Goal: Transaction & Acquisition: Book appointment/travel/reservation

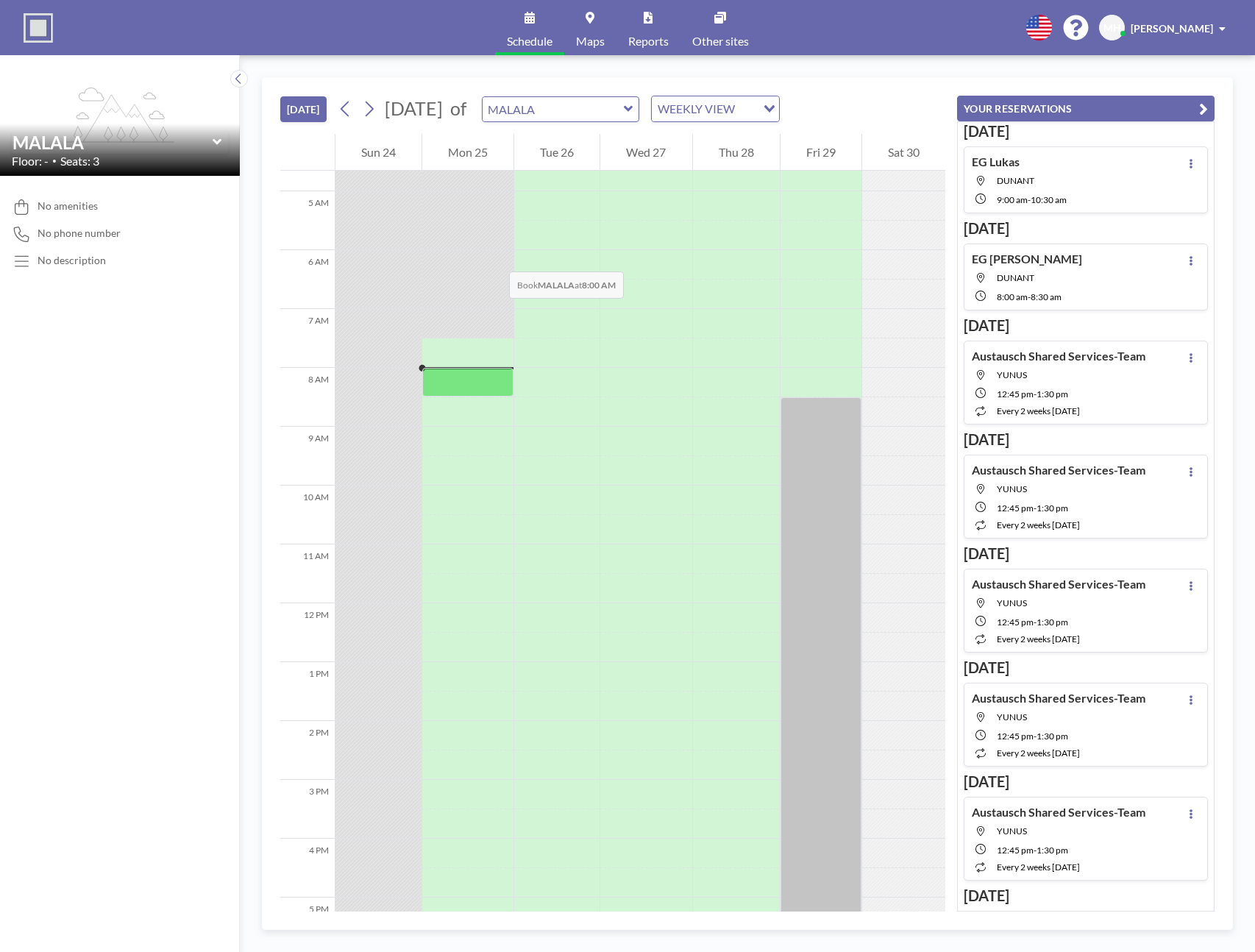
scroll to position [251, 0]
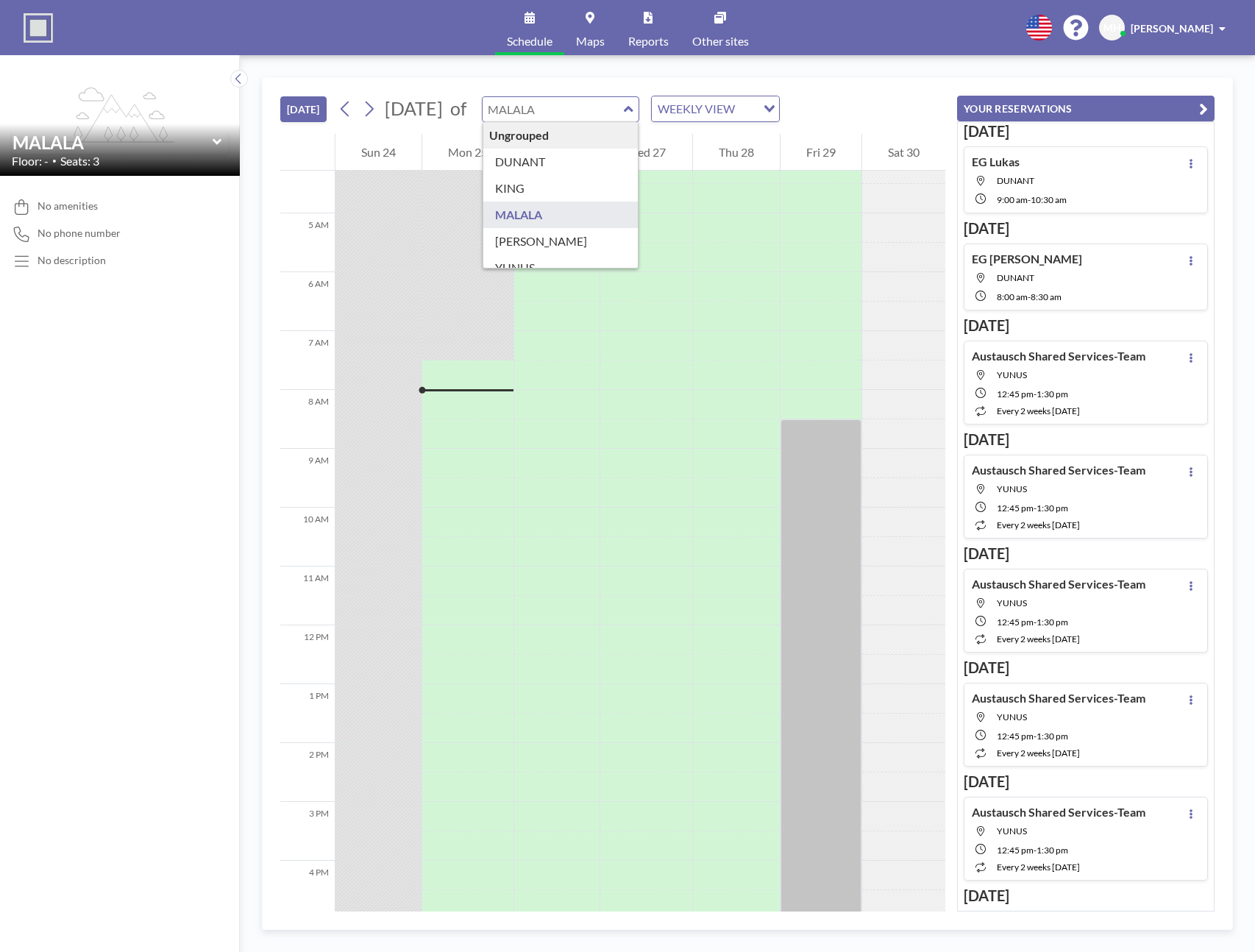
click at [610, 114] on input "text" at bounding box center [553, 109] width 141 height 24
type input "DUNANT"
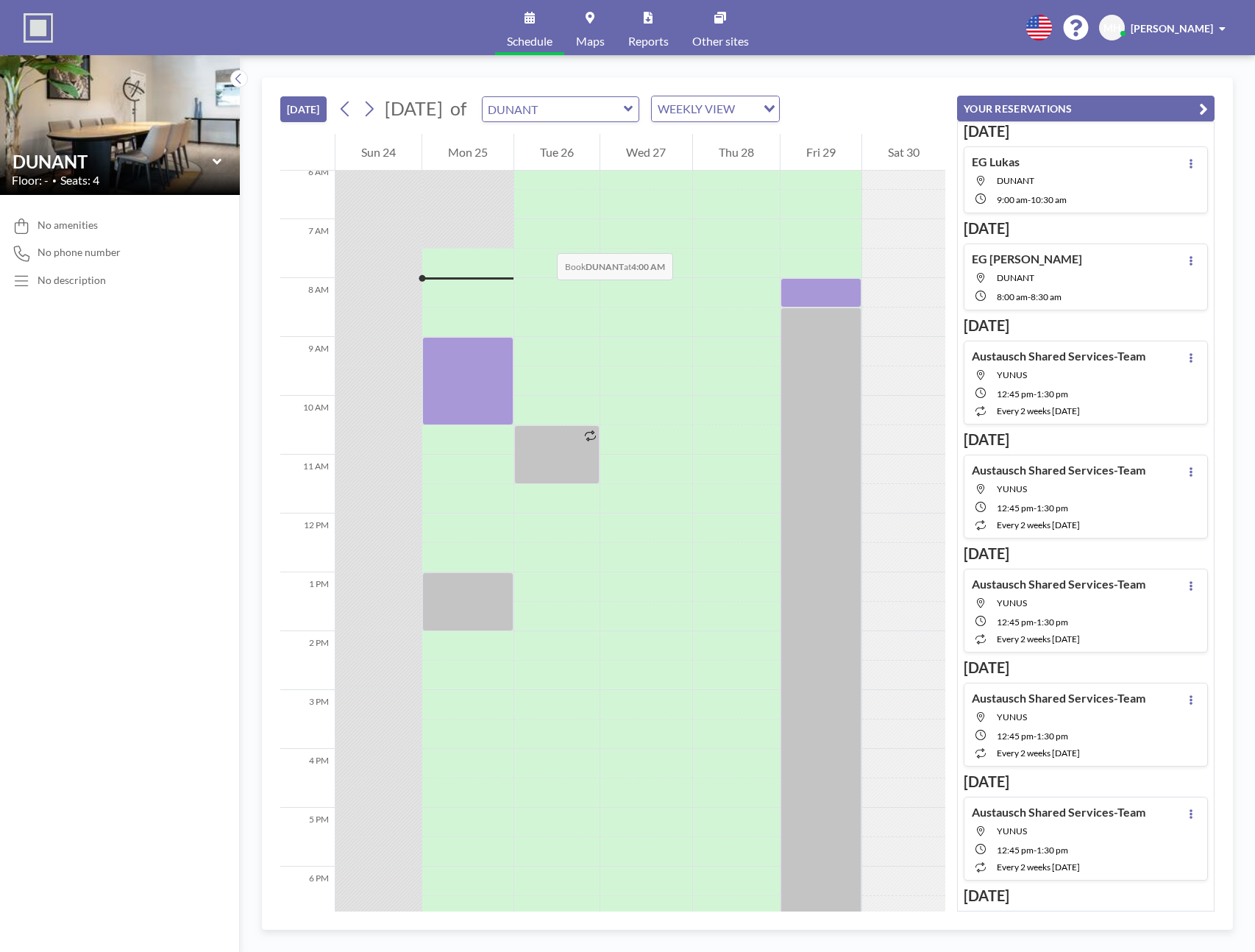
scroll to position [412, 0]
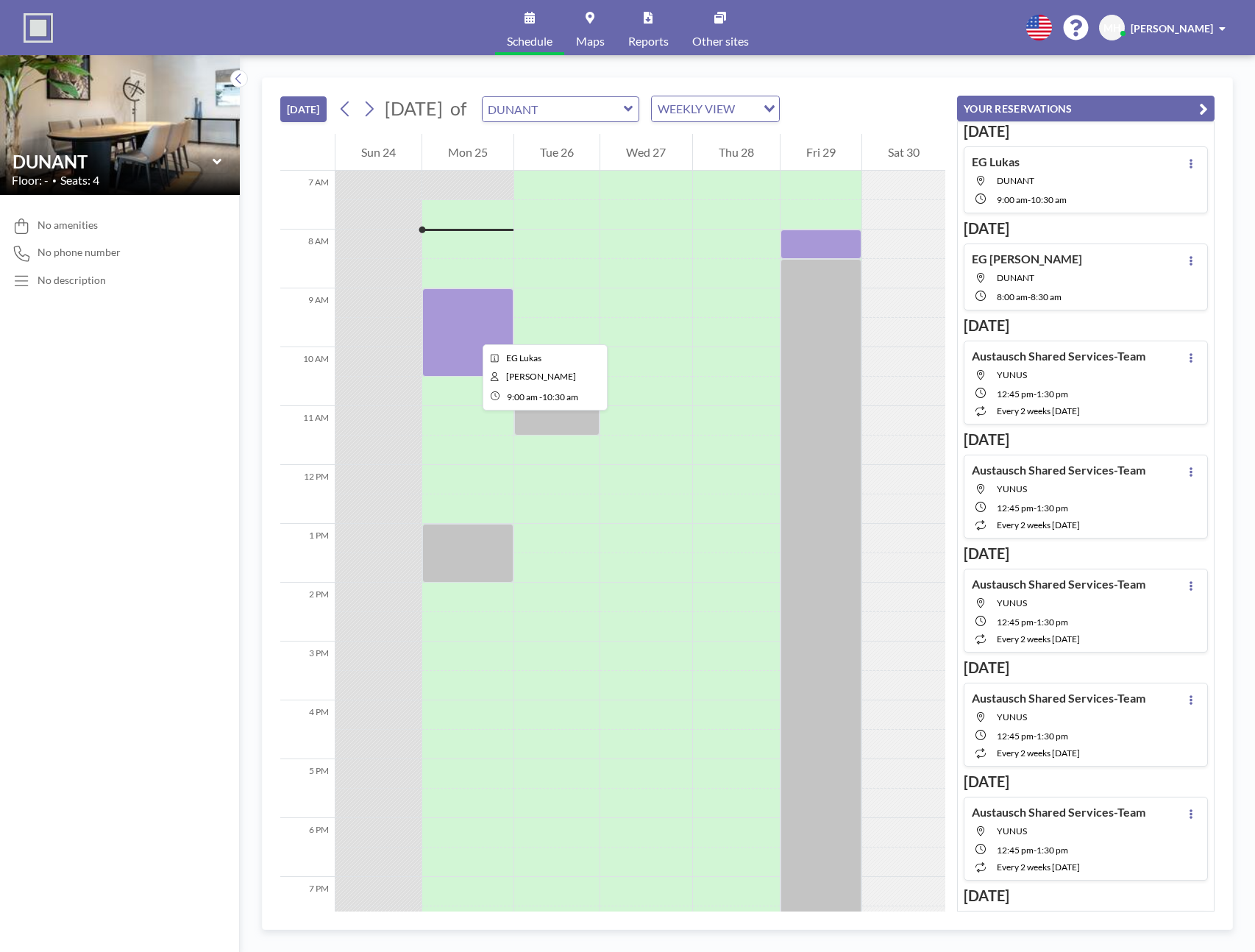
click at [471, 331] on div at bounding box center [468, 332] width 92 height 88
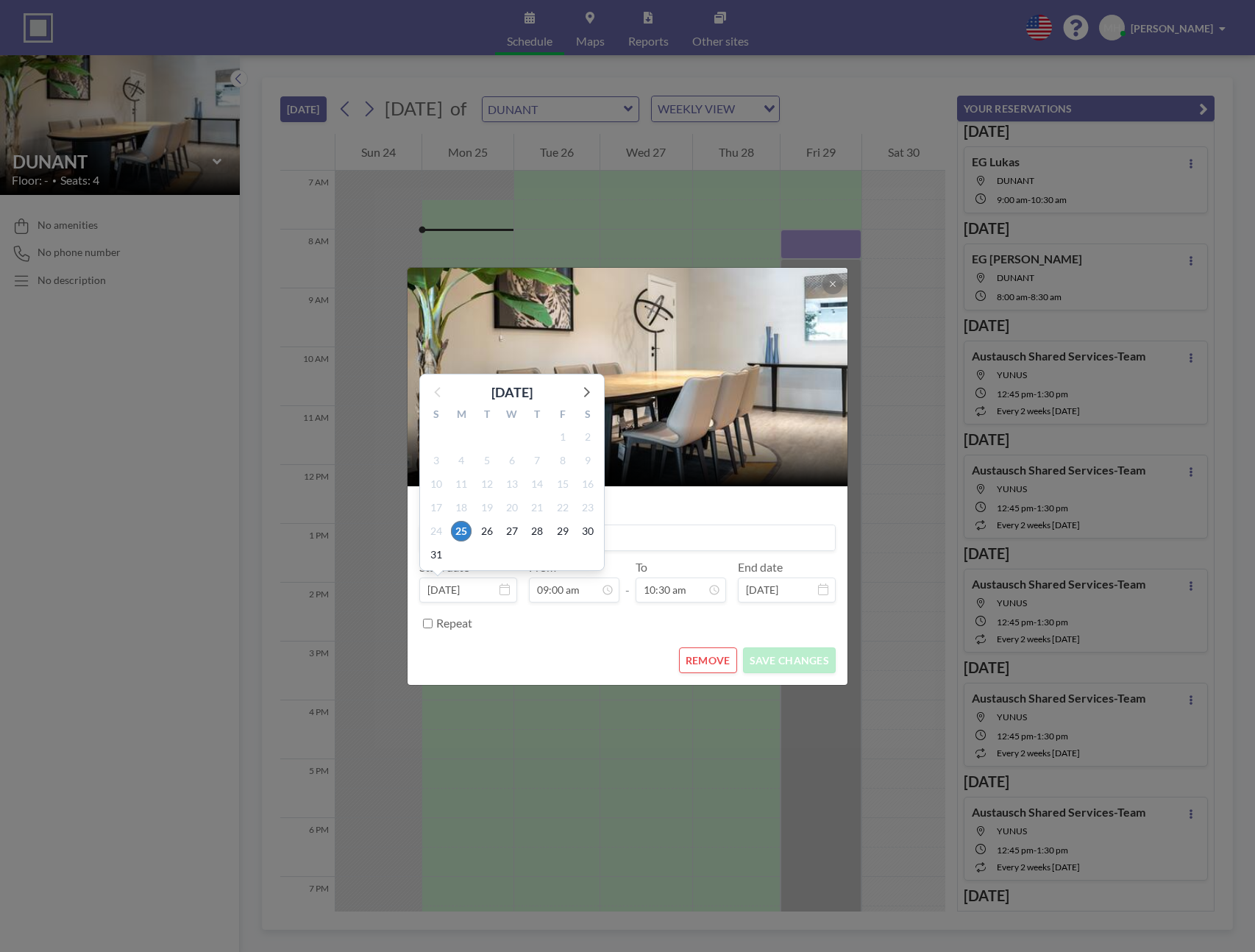
scroll to position [53, 0]
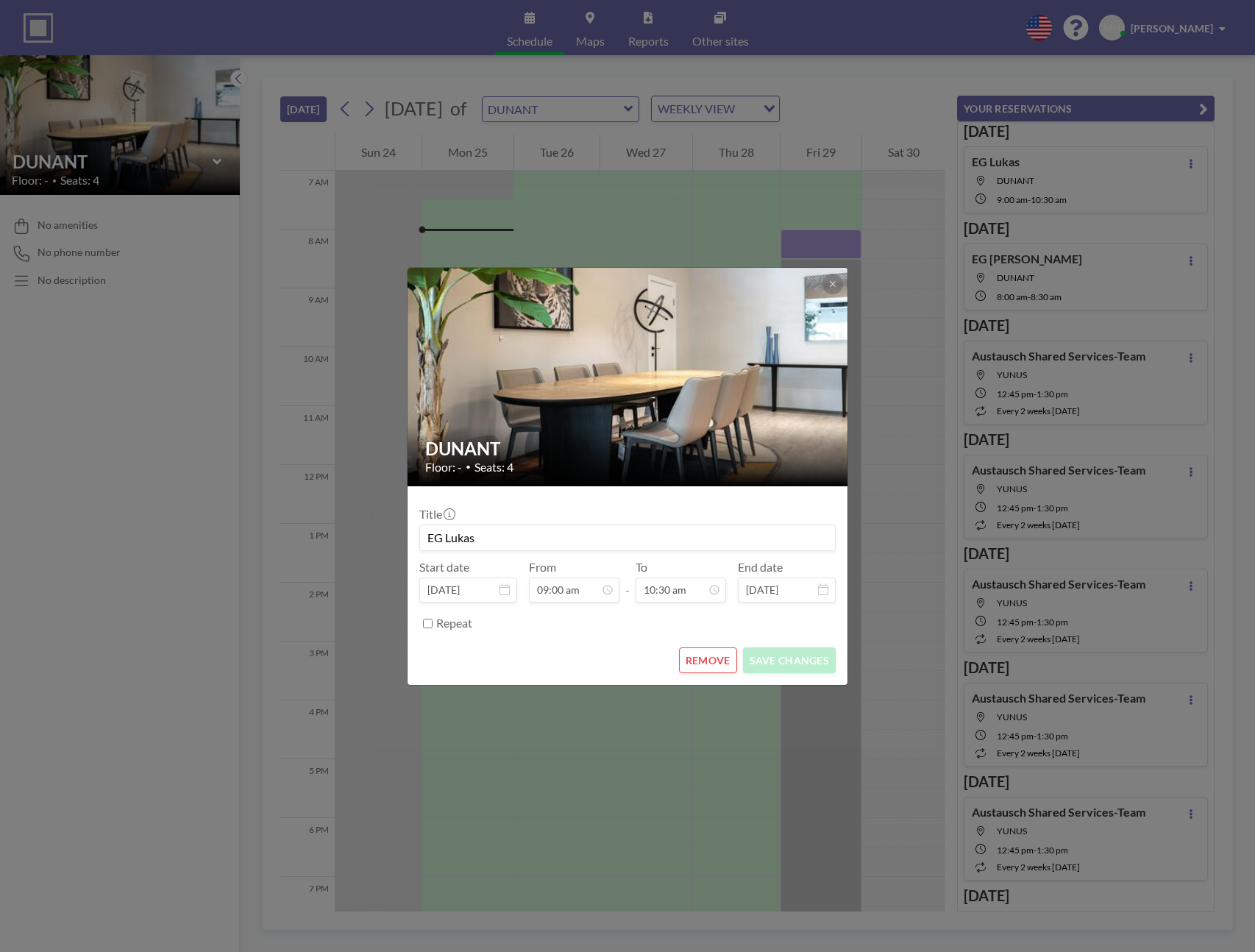
click at [504, 590] on icon at bounding box center [504, 589] width 11 height 11
click at [505, 589] on icon at bounding box center [504, 589] width 11 height 11
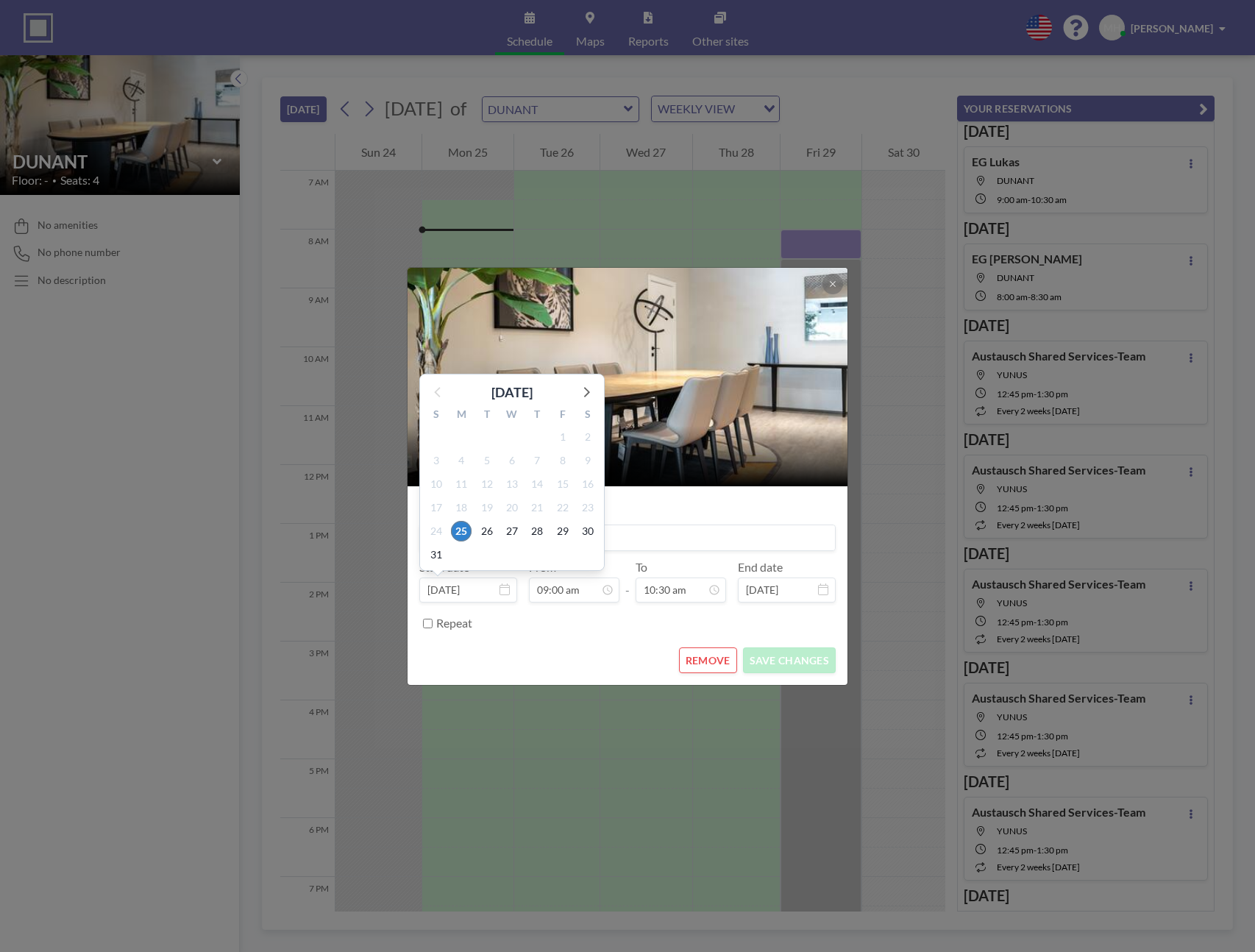
click at [505, 594] on icon at bounding box center [504, 589] width 11 height 11
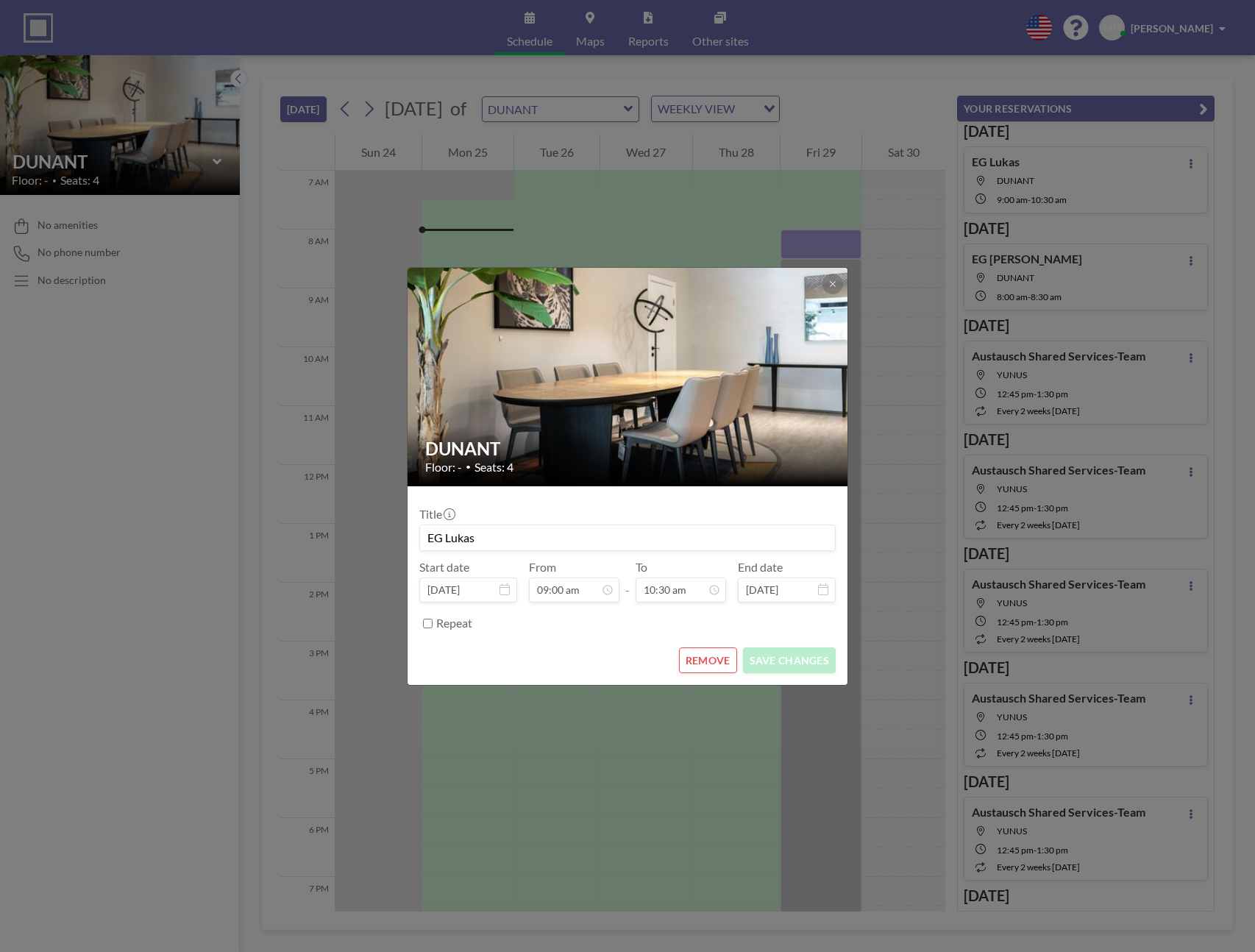
click at [707, 662] on button "REMOVE" at bounding box center [708, 660] width 58 height 26
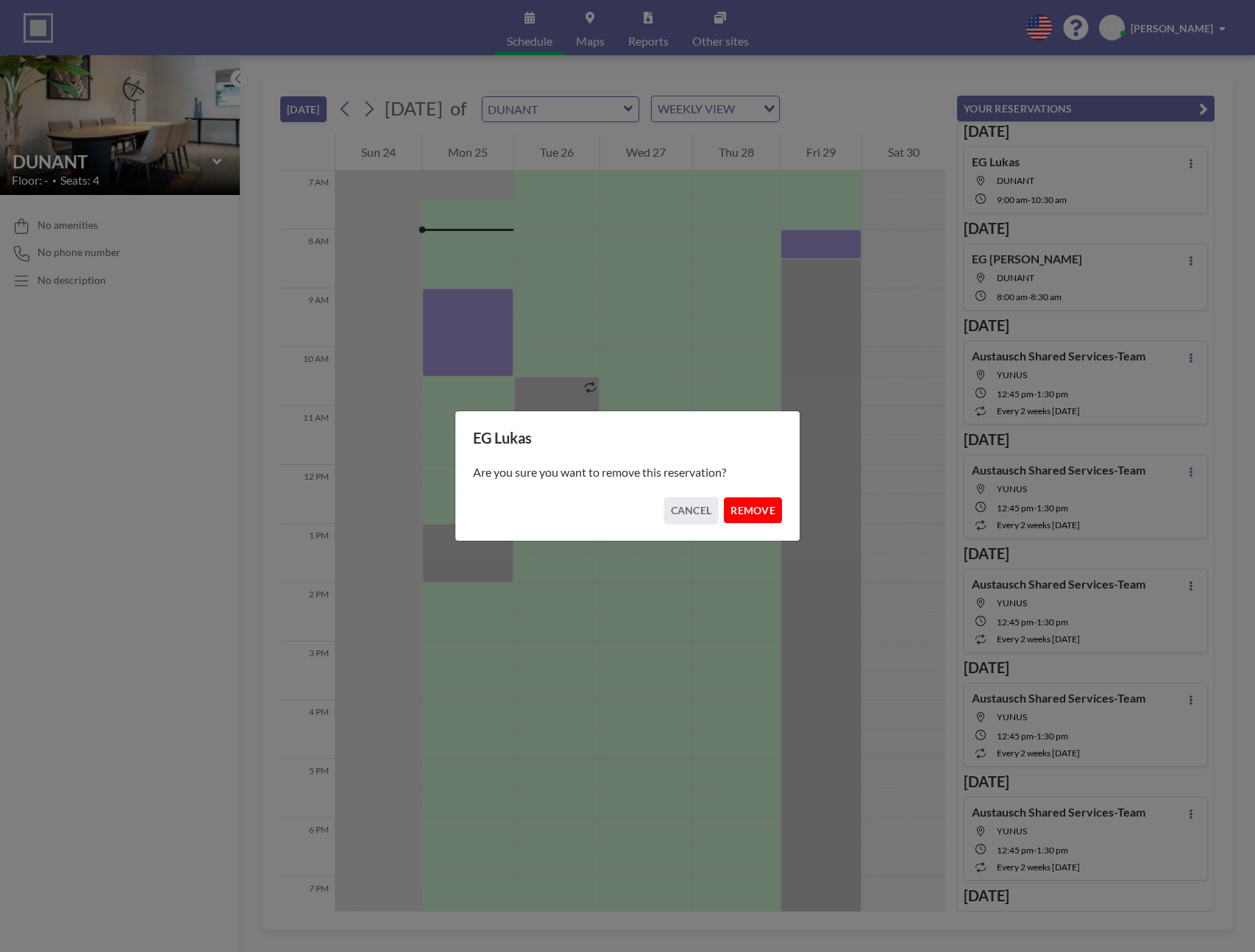
click at [744, 505] on button "REMOVE" at bounding box center [753, 510] width 58 height 26
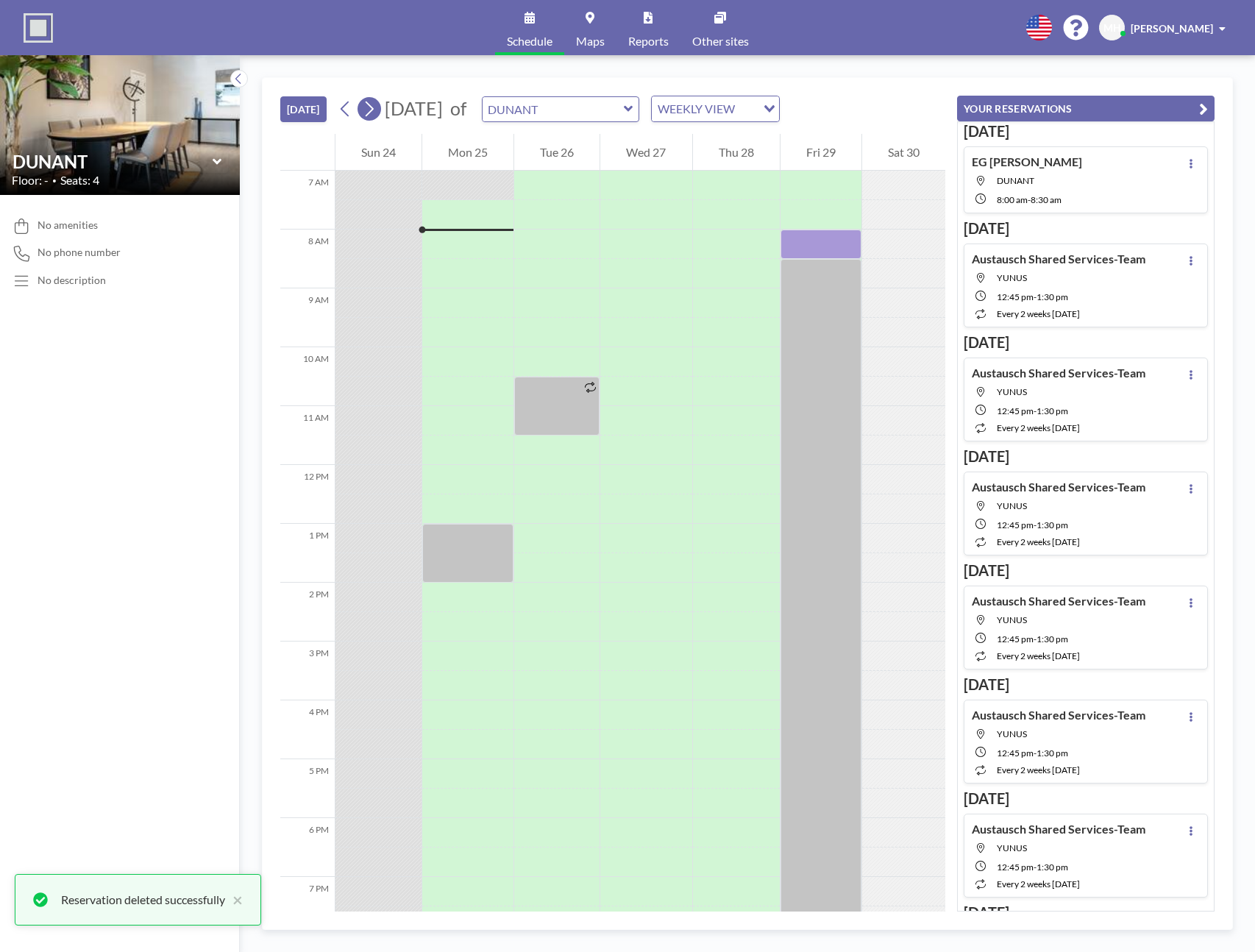
click at [376, 112] on icon at bounding box center [369, 108] width 14 height 22
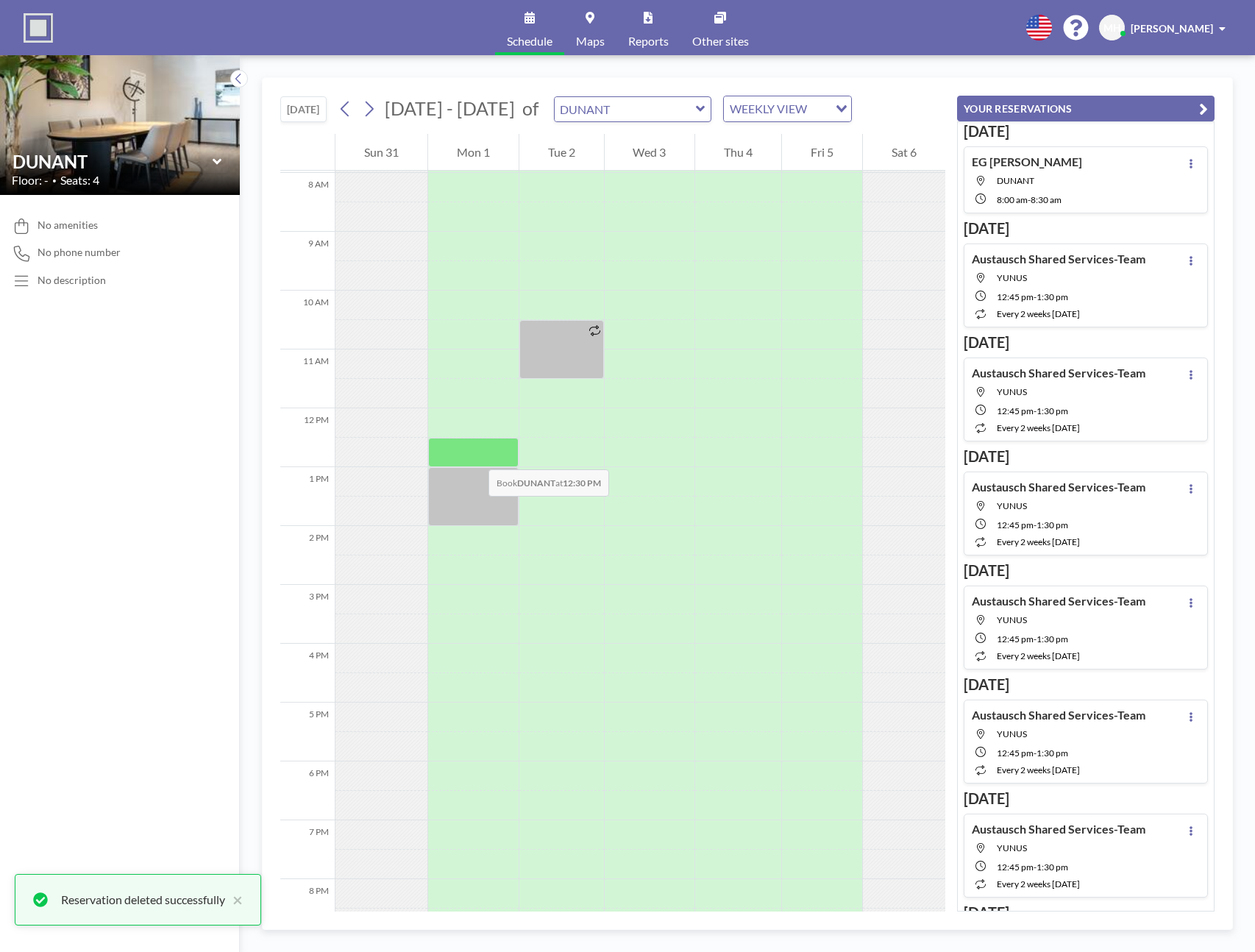
scroll to position [550, 0]
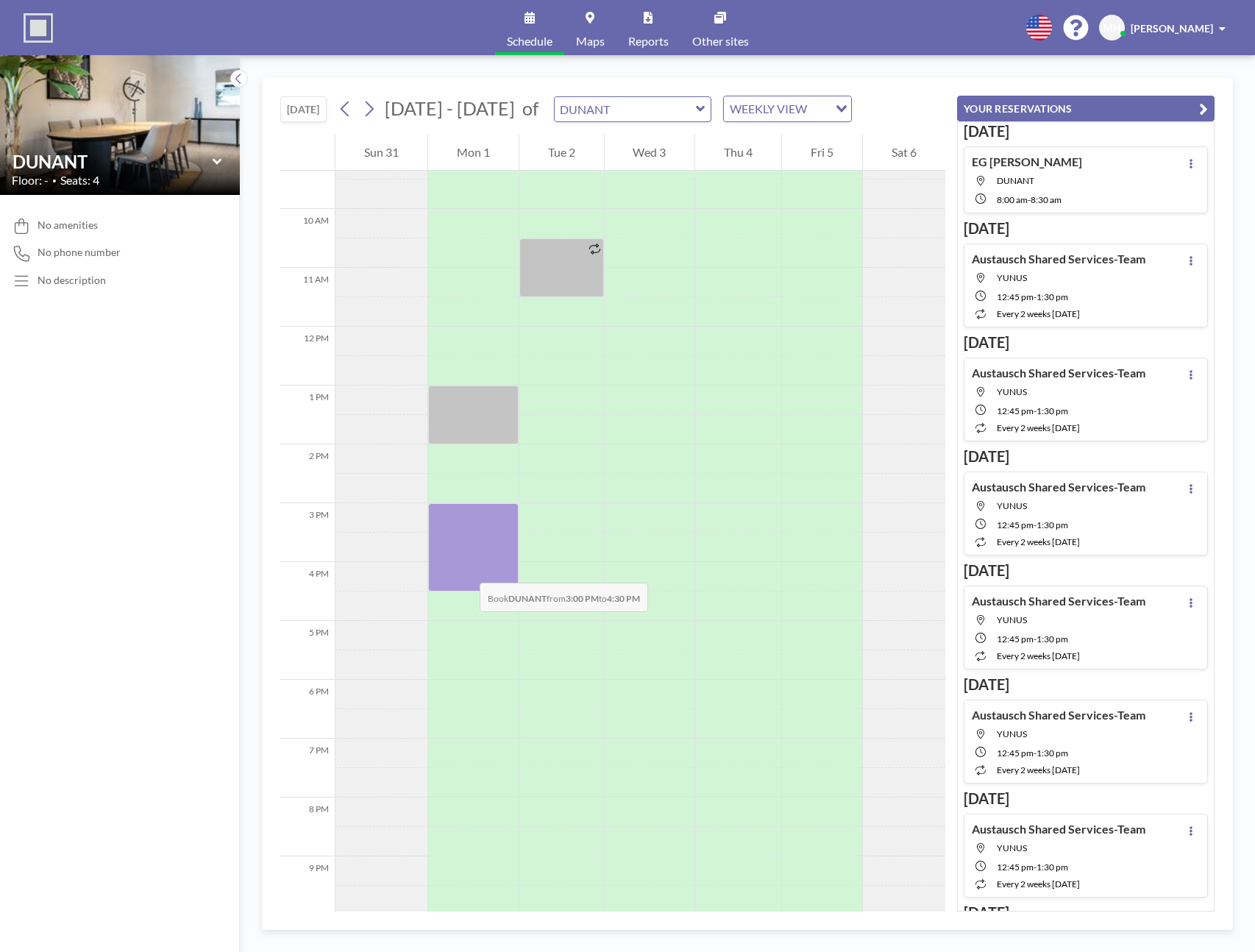
drag, startPoint x: 465, startPoint y: 518, endPoint x: 465, endPoint y: 568, distance: 50.0
click at [465, 568] on div at bounding box center [473, 547] width 91 height 88
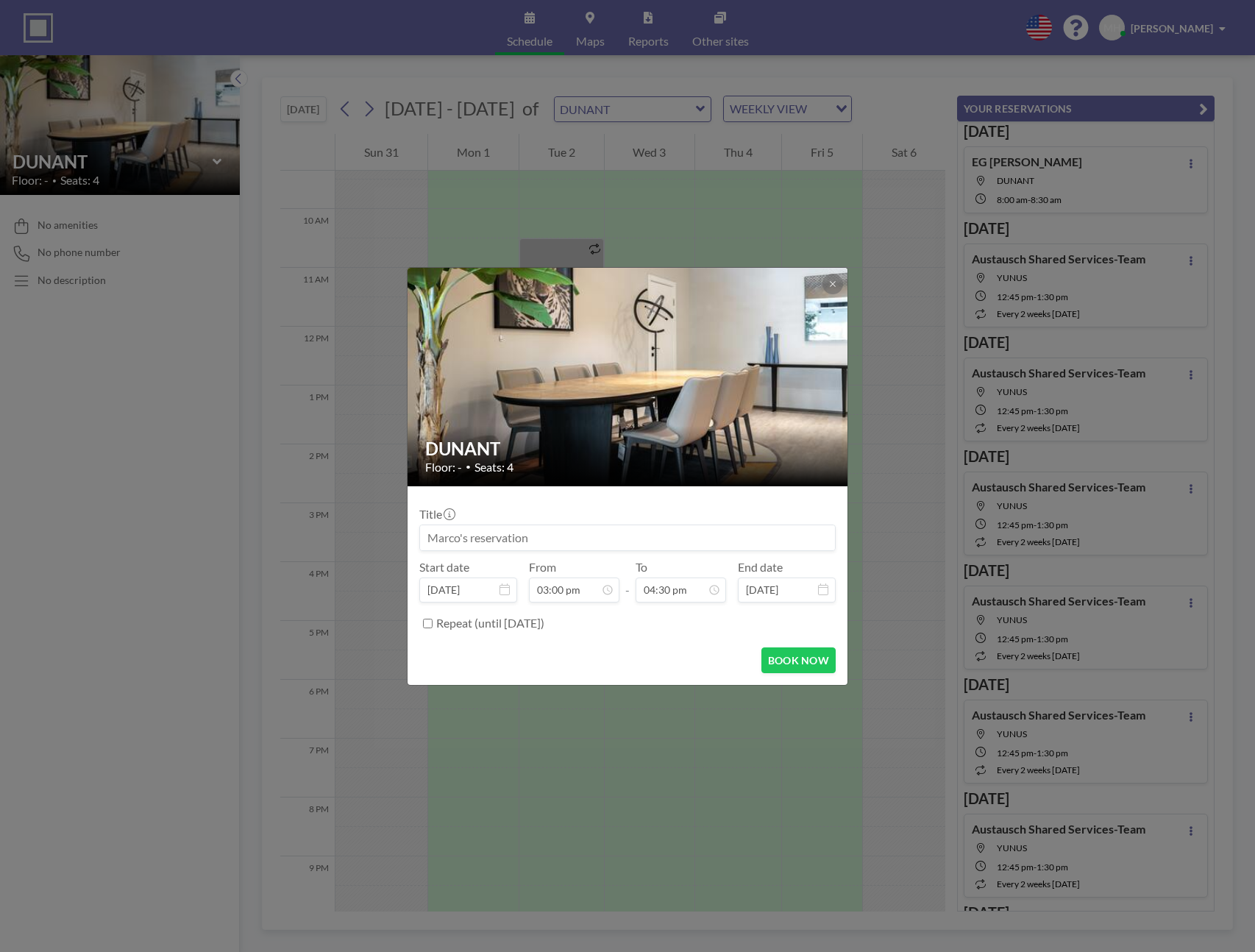
click at [520, 537] on input at bounding box center [628, 538] width 415 height 25
click at [521, 537] on input at bounding box center [628, 538] width 415 height 25
type input "EG Lukas"
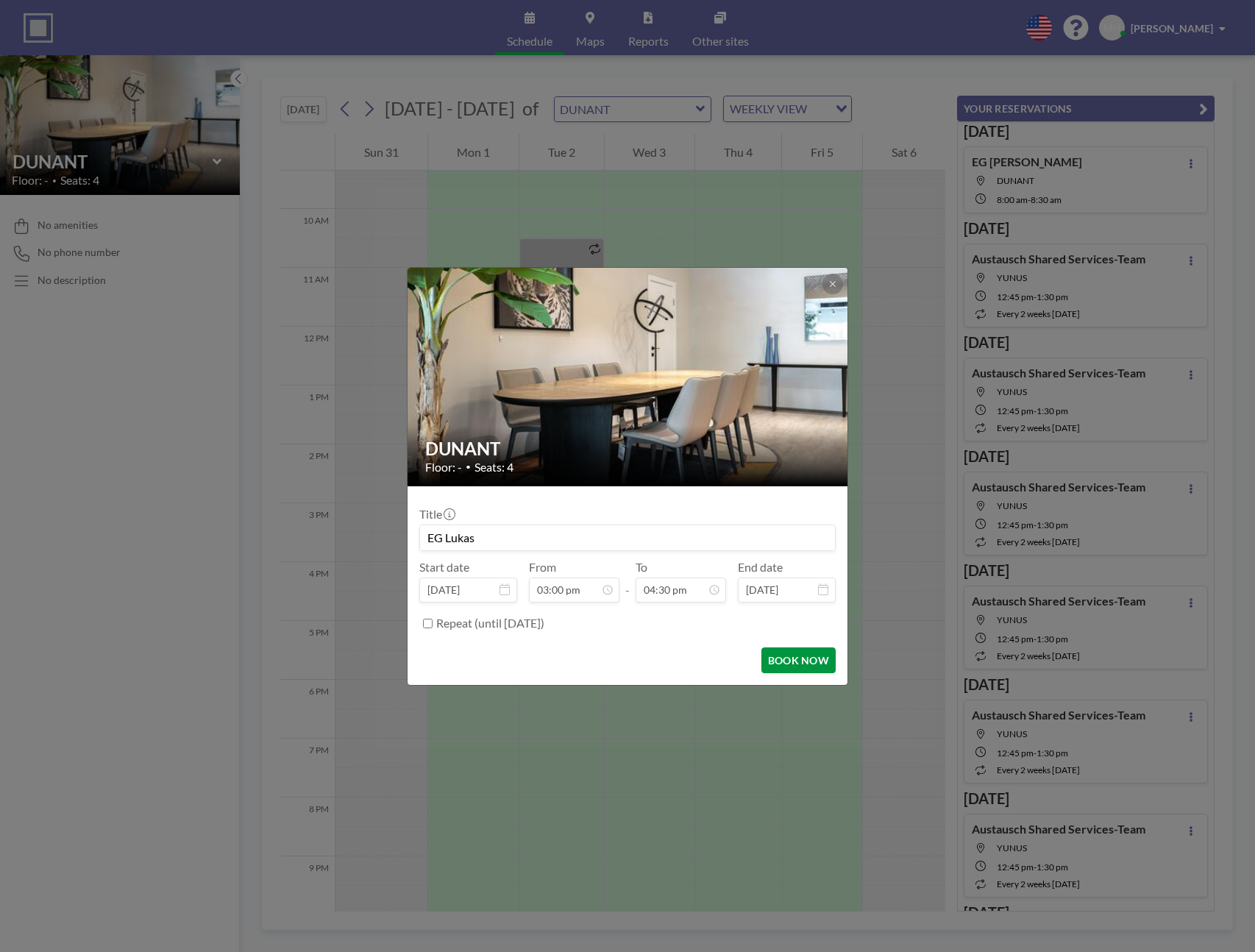
click at [772, 658] on button "BOOK NOW" at bounding box center [798, 660] width 74 height 26
